Goal: Book appointment/travel/reservation

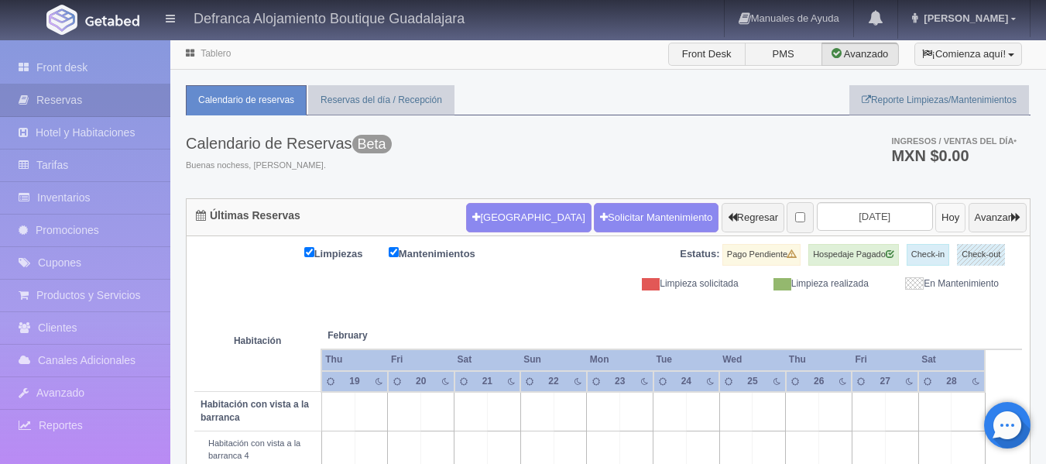
click at [936, 224] on button "Hoy" at bounding box center [951, 217] width 30 height 29
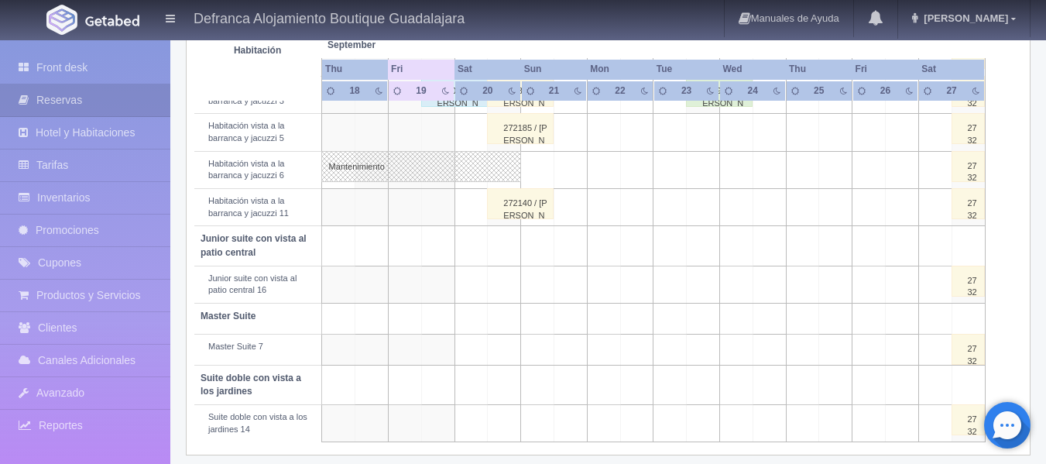
scroll to position [620, 0]
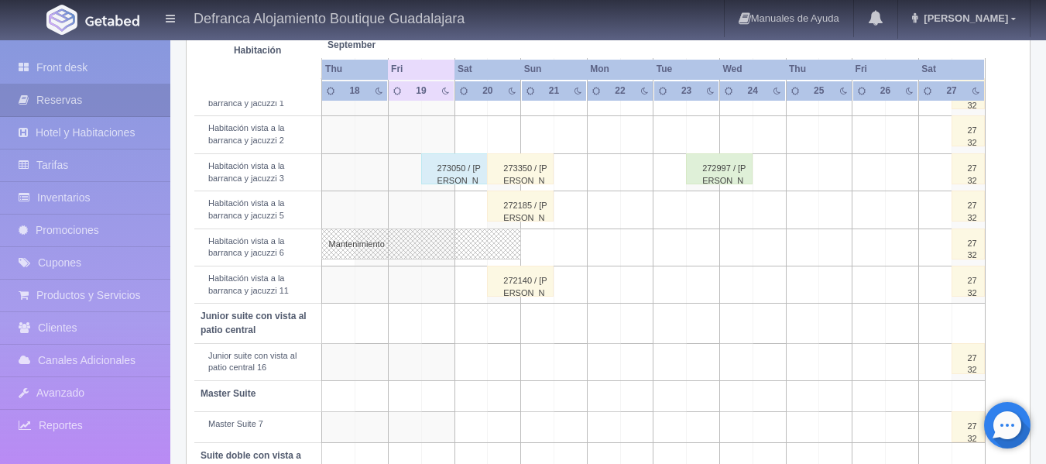
click at [435, 212] on td at bounding box center [437, 209] width 33 height 37
click at [438, 209] on td at bounding box center [437, 209] width 33 height 37
click at [442, 203] on td at bounding box center [437, 209] width 33 height 37
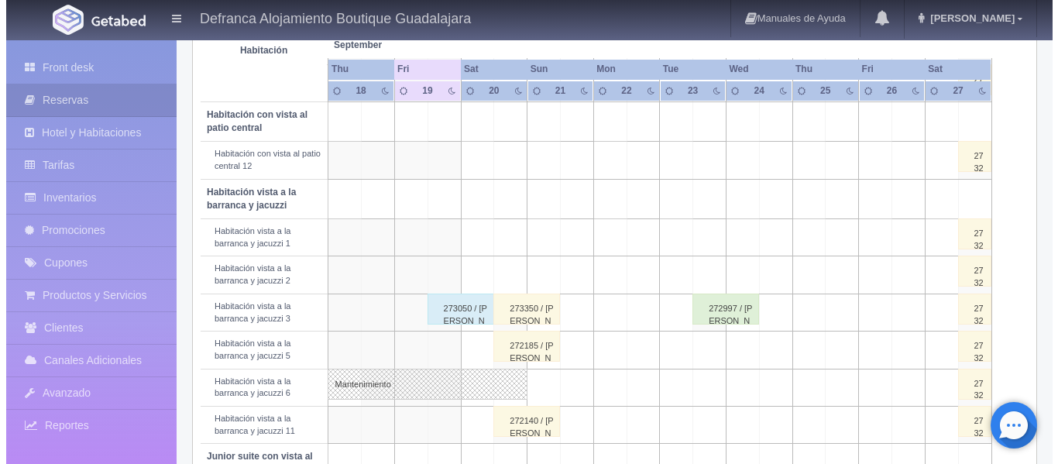
scroll to position [465, 0]
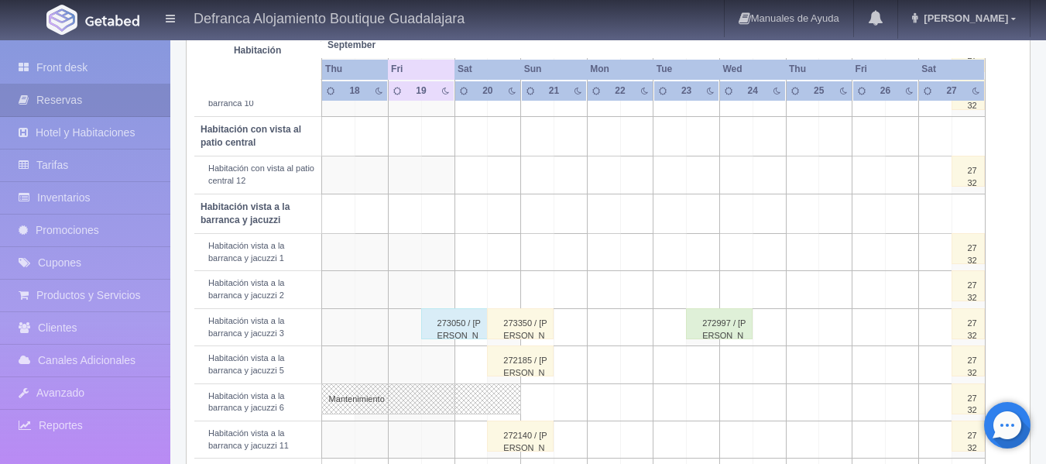
click at [440, 218] on td at bounding box center [437, 213] width 33 height 39
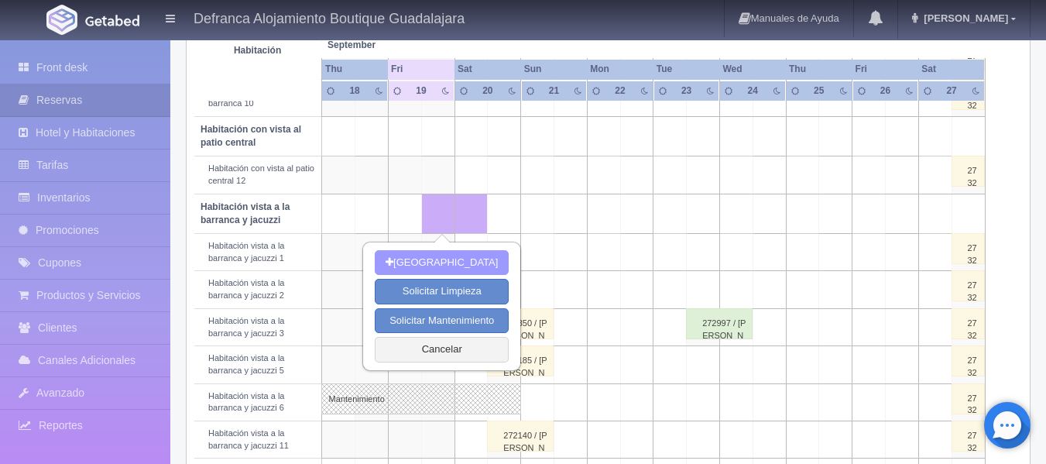
click at [422, 262] on button "[GEOGRAPHIC_DATA]" at bounding box center [442, 263] width 134 height 26
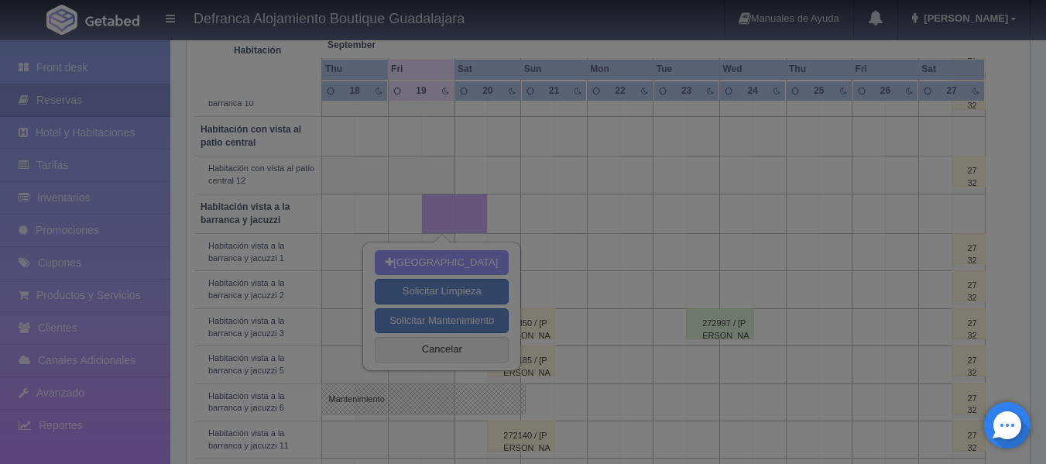
type input "[DATE]"
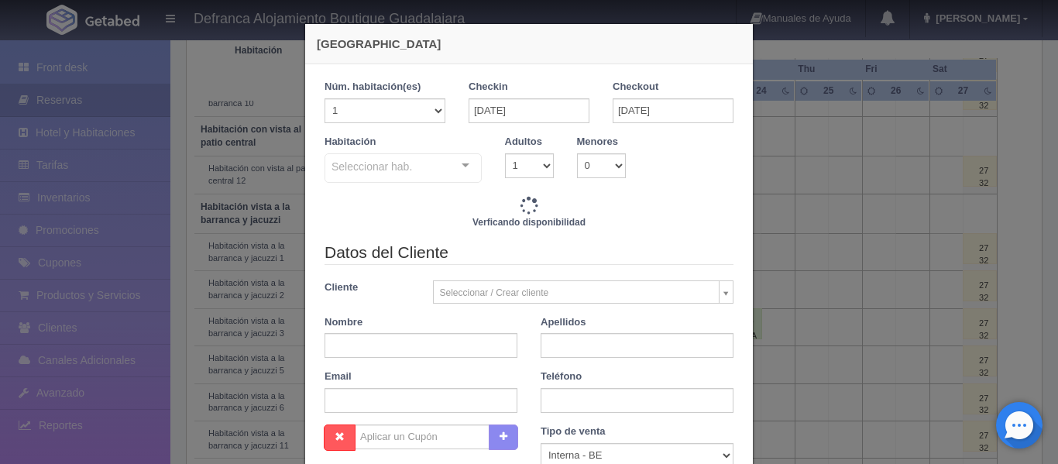
checkbox input "false"
type input "8395.00"
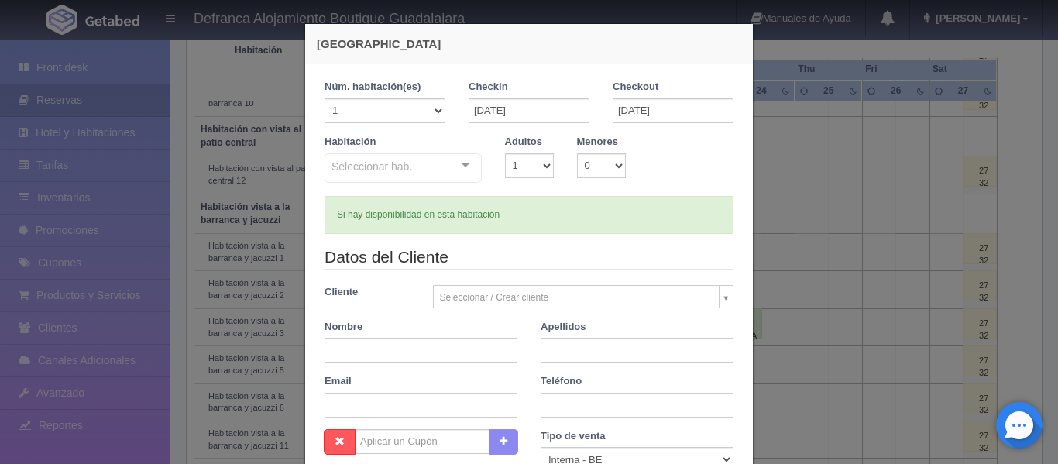
checkbox input "false"
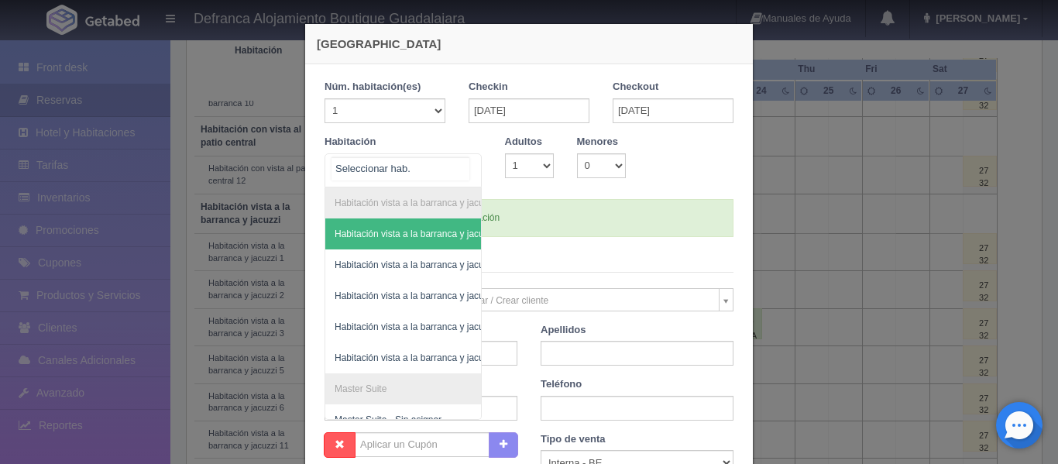
click at [462, 164] on div "Habitación vista a la barranca y jacuzzi Habitación vista a la barranca y jacuz…" at bounding box center [402, 170] width 157 height 34
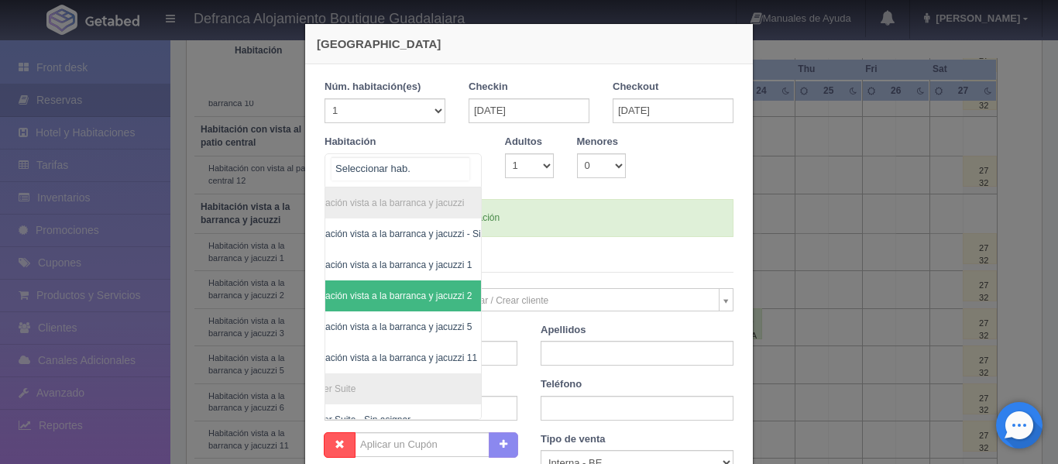
scroll to position [0, 90]
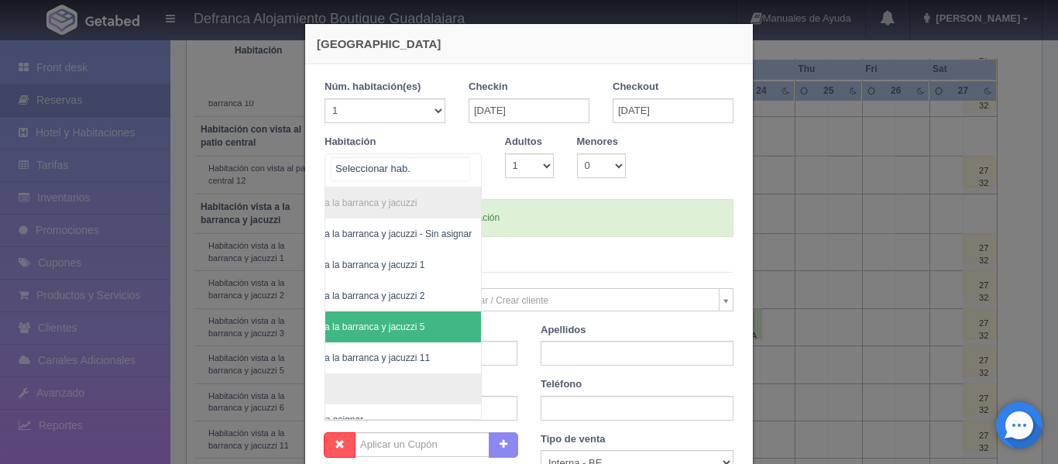
click at [400, 323] on span "Habitación vista a la barranca y jacuzzi 5" at bounding box center [340, 326] width 168 height 11
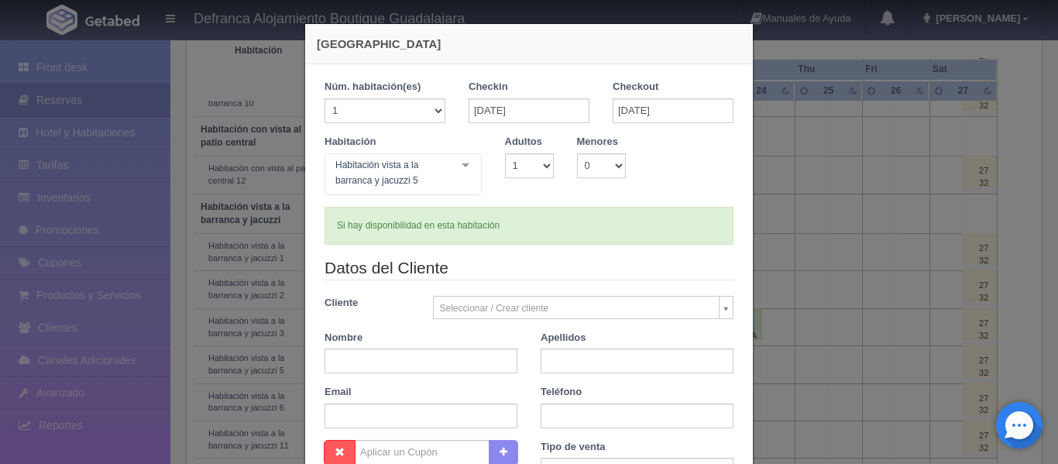
checkbox input "false"
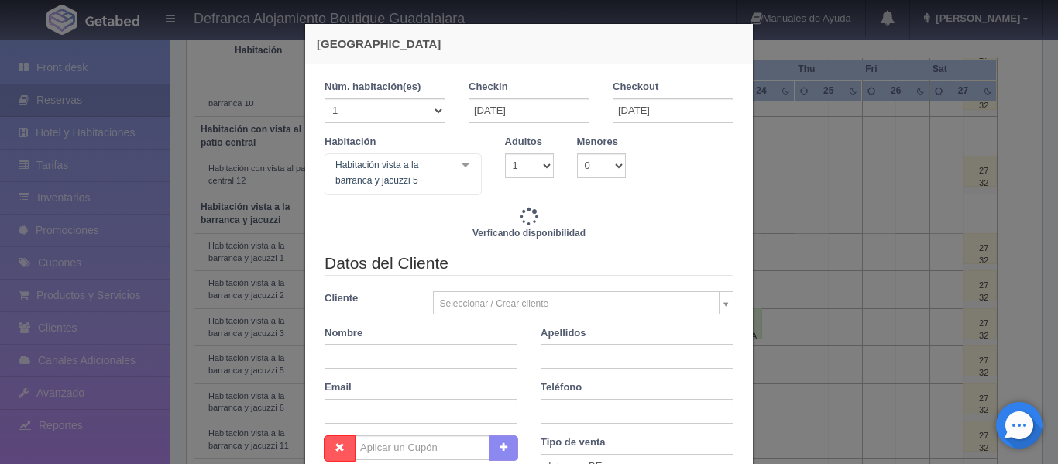
type input "8395.00"
checkbox input "false"
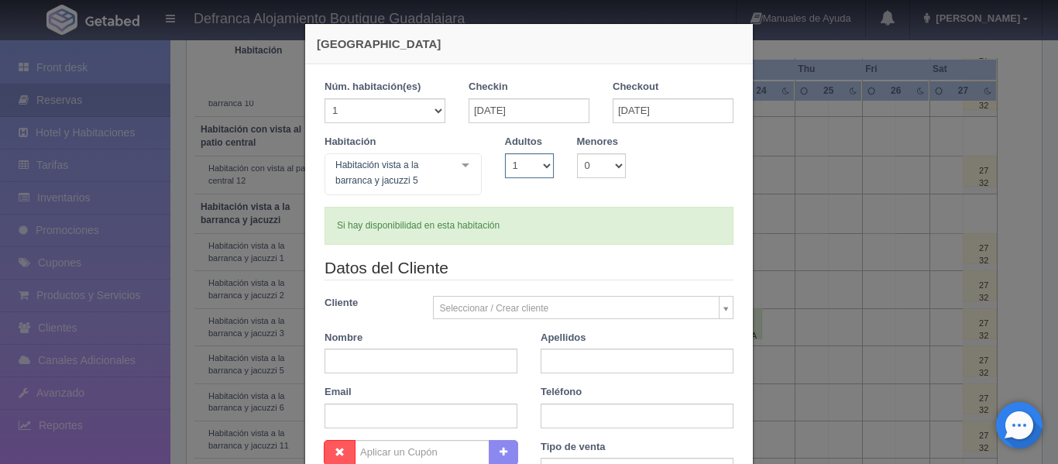
click at [538, 163] on select "1 2 3 4 5 6 7 8 9 10" at bounding box center [529, 165] width 49 height 25
select select "2"
click at [505, 153] on select "1 2 3 4 5 6 7 8 9 10" at bounding box center [529, 165] width 49 height 25
checkbox input "false"
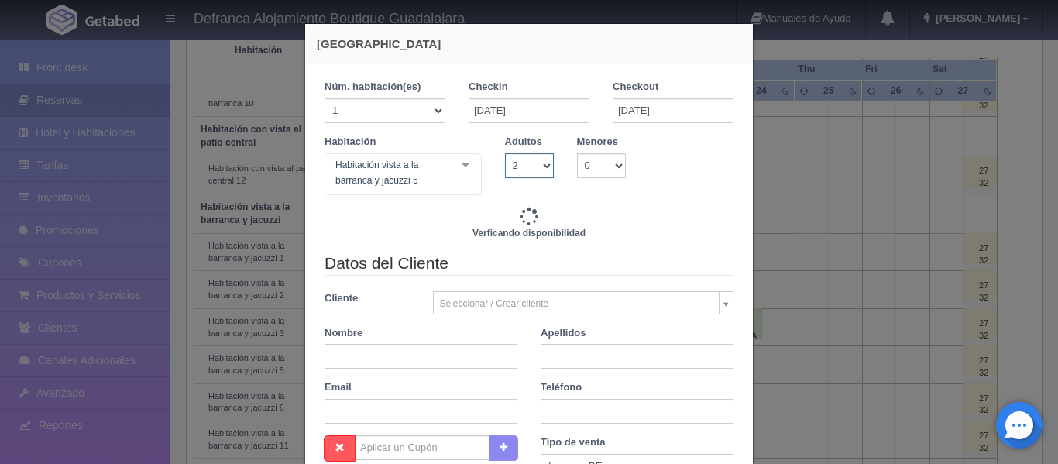
type input "8395.00"
checkbox input "false"
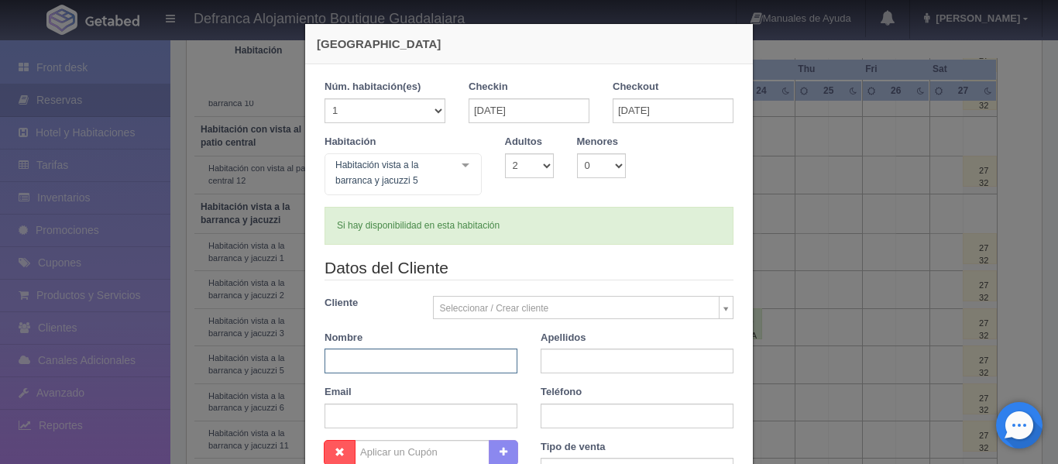
click at [376, 359] on input "text" at bounding box center [420, 360] width 193 height 25
type input "[PERSON_NAME]"
